Goal: Task Accomplishment & Management: Manage account settings

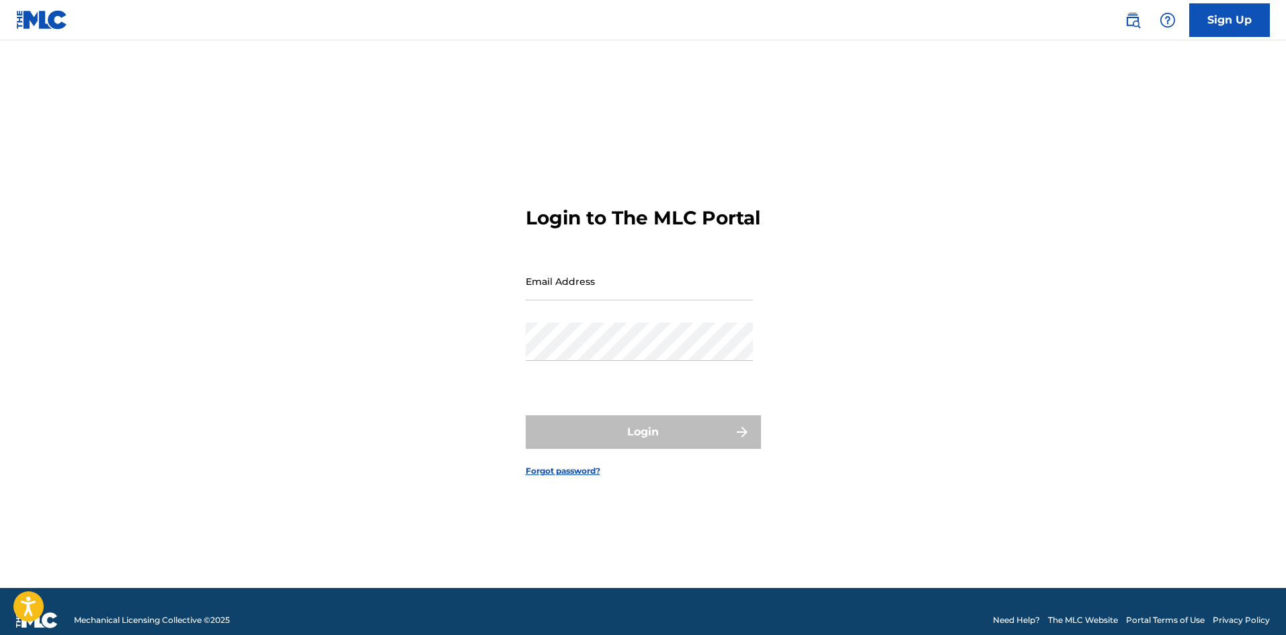
drag, startPoint x: 0, startPoint y: 0, endPoint x: 581, endPoint y: 303, distance: 655.0
click at [581, 300] on input "Email Address" at bounding box center [639, 281] width 227 height 38
type input "[EMAIL_ADDRESS][DOMAIN_NAME]"
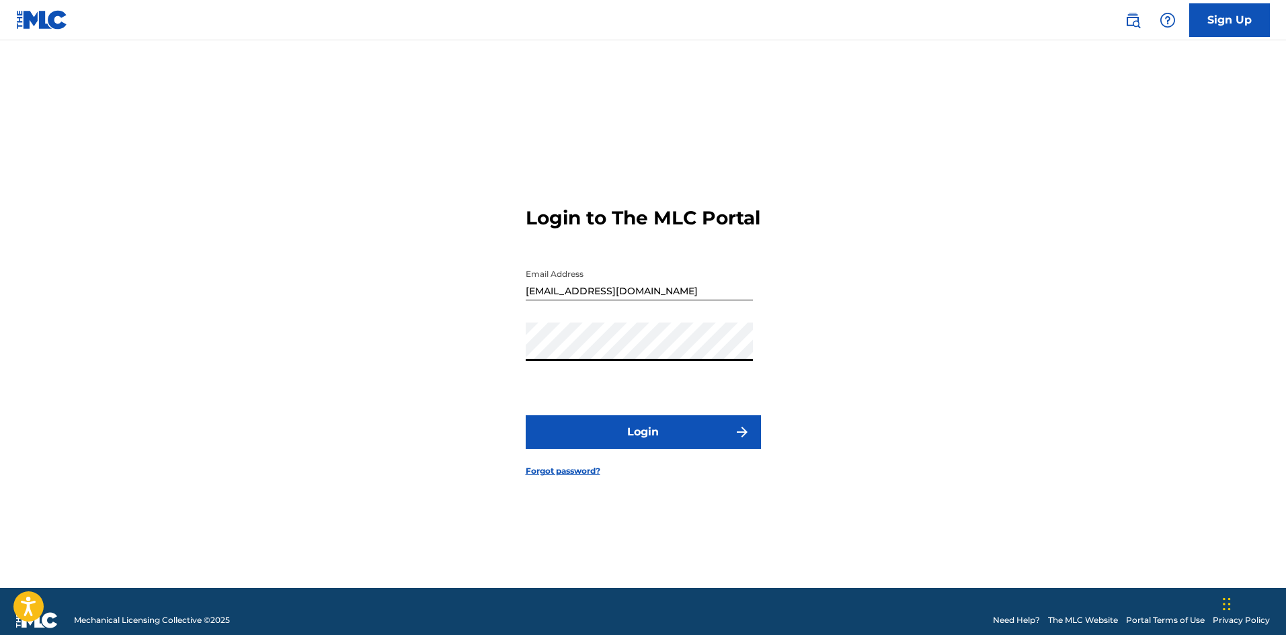
click at [611, 436] on button "Login" at bounding box center [643, 432] width 235 height 34
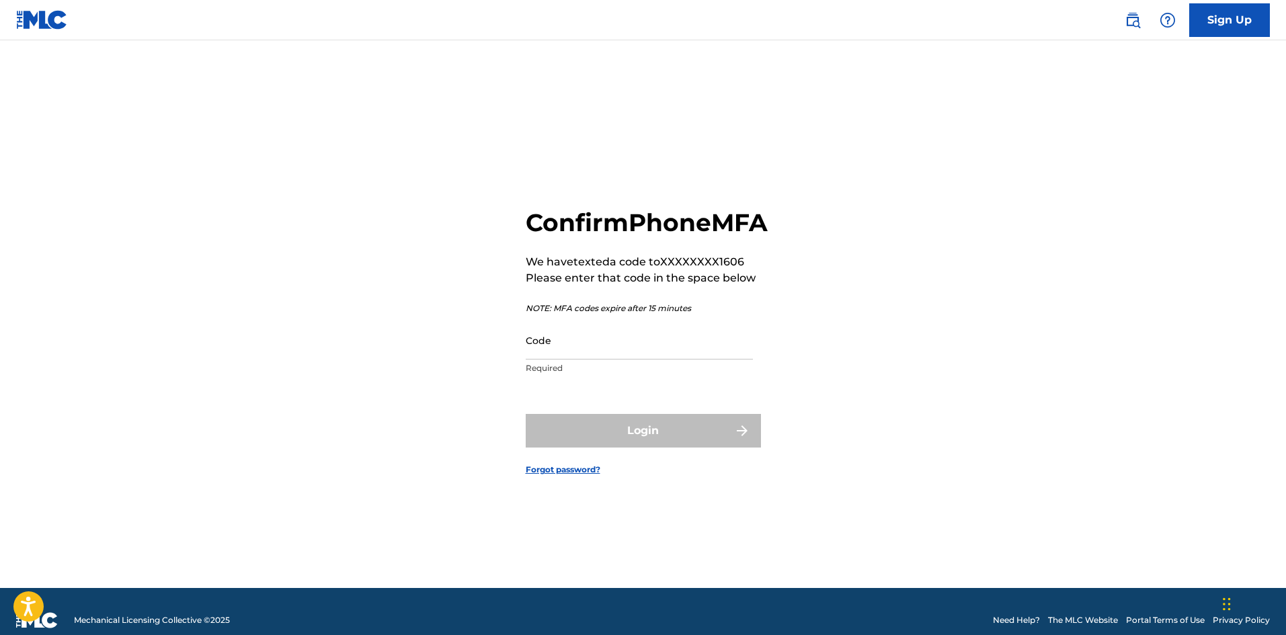
click at [629, 353] on input "Code" at bounding box center [639, 340] width 227 height 38
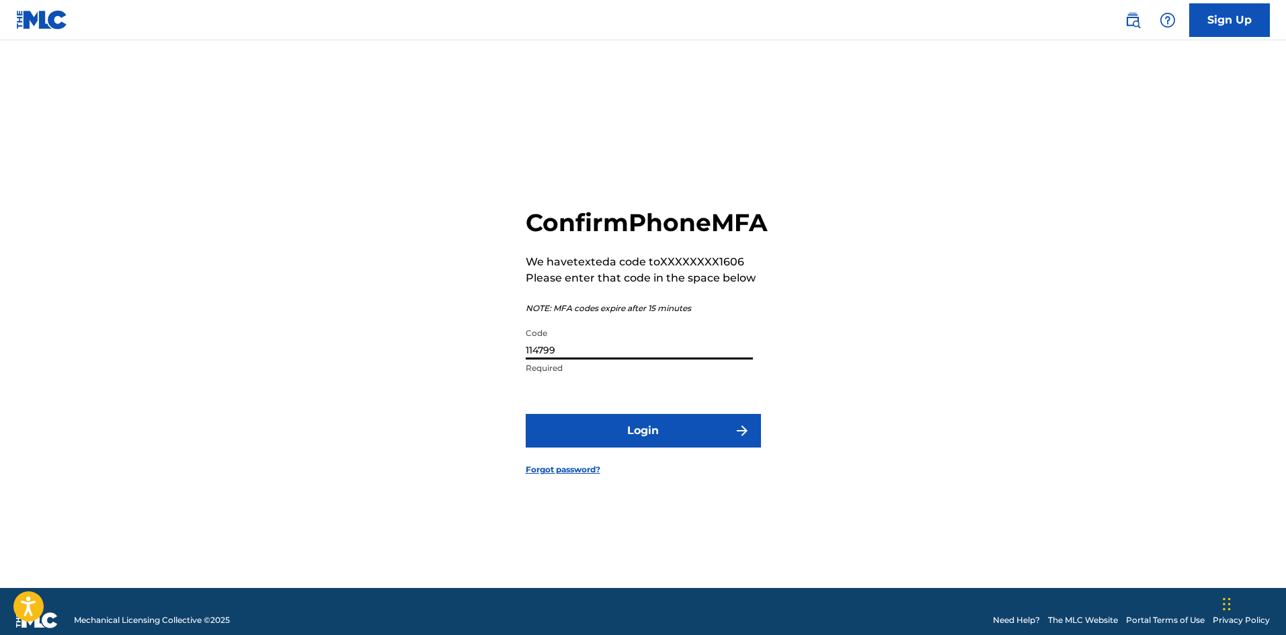
type input "114799"
click at [526, 414] on button "Login" at bounding box center [643, 431] width 235 height 34
